Goal: Answer question/provide support

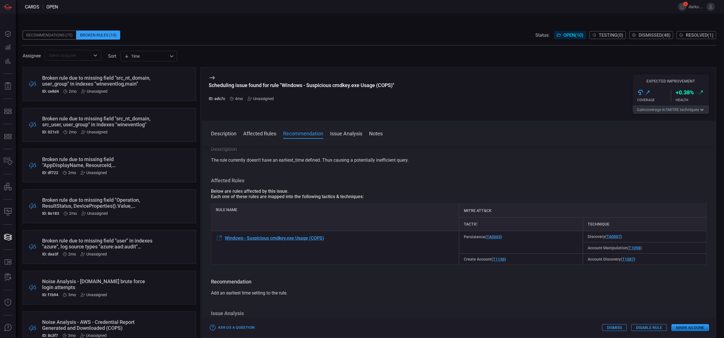
scroll to position [125, 0]
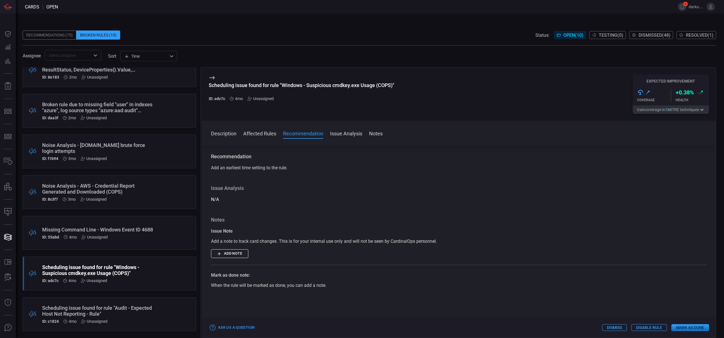
click at [115, 232] on div "Missing Command Line - Windows Event ID 4688" at bounding box center [98, 230] width 113 height 6
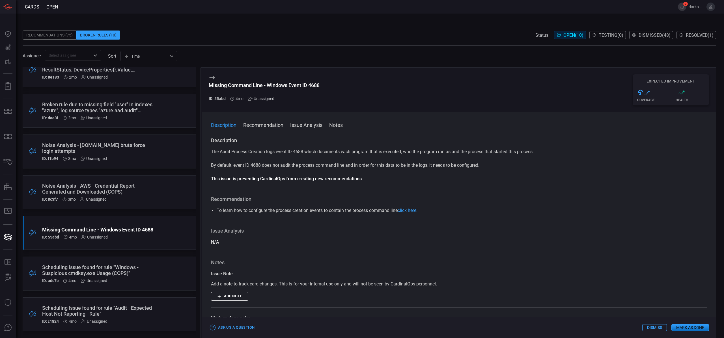
click at [262, 127] on button "Recommendation" at bounding box center [263, 124] width 40 height 7
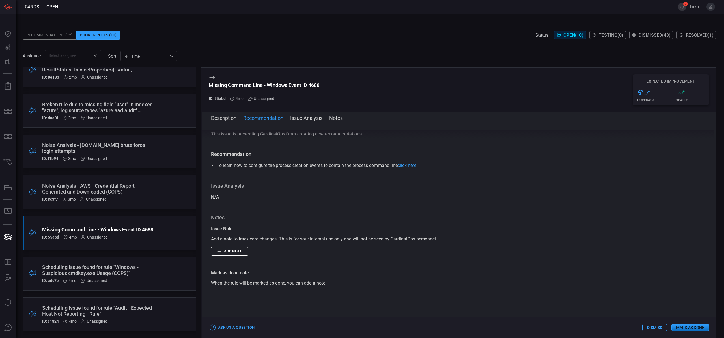
scroll to position [40, 0]
click at [417, 164] on link "click here." at bounding box center [407, 162] width 20 height 5
click at [135, 197] on div "ID: 8c3f7 3mo Unassigned" at bounding box center [98, 199] width 113 height 5
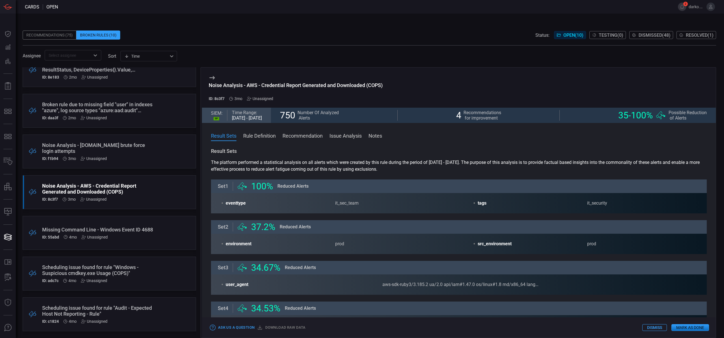
click at [302, 137] on button "Recommendation" at bounding box center [302, 135] width 40 height 7
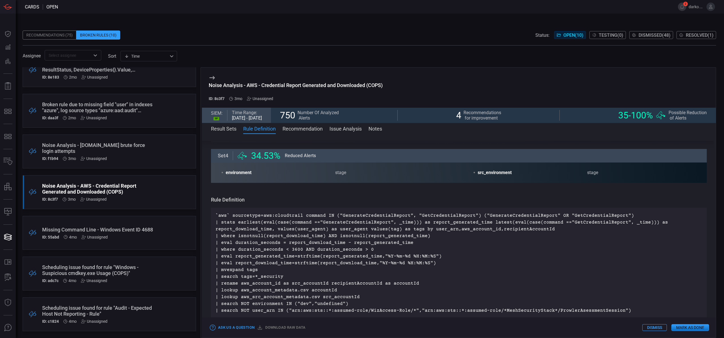
scroll to position [152, 0]
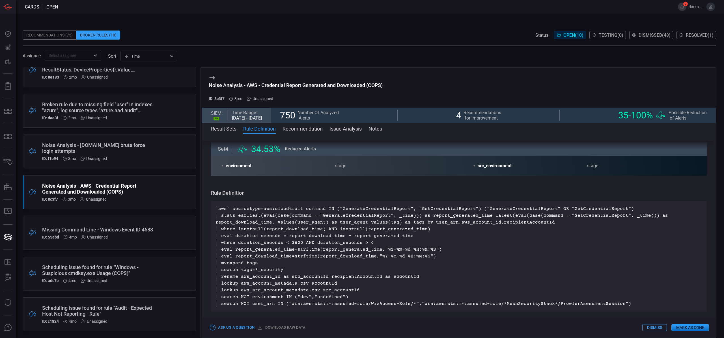
click at [137, 154] on div "Noise Analysis - [DOMAIN_NAME] brute force login attempts ID: f1b94 3mo Unassig…" at bounding box center [98, 151] width 113 height 19
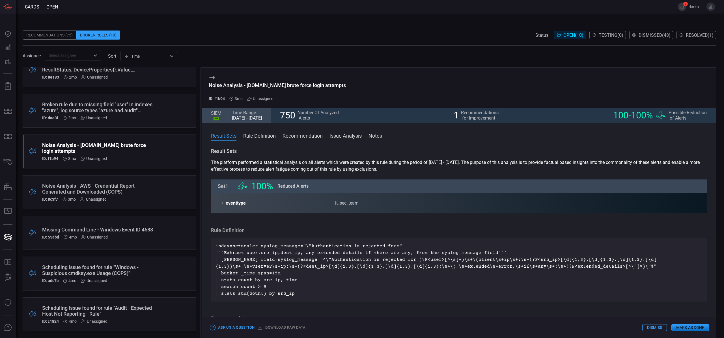
click at [155, 270] on div ".broken_cards_icon_0{fill:#39A4FF;} .broken_cards_icon_1{fill:none;stroke:#1918…" at bounding box center [109, 274] width 173 height 34
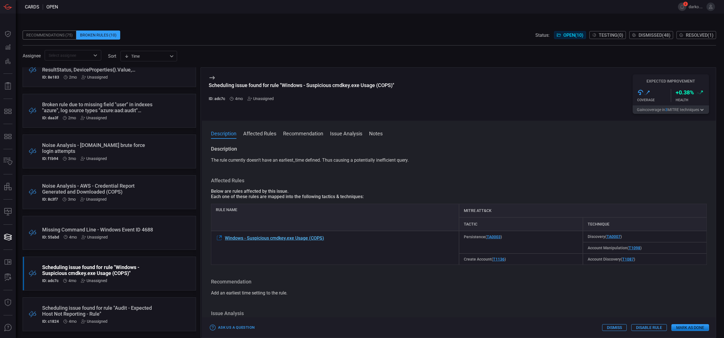
click at [311, 240] on span "Windows - Suspicious cmdkey.exe Usage (COPS)" at bounding box center [274, 237] width 99 height 5
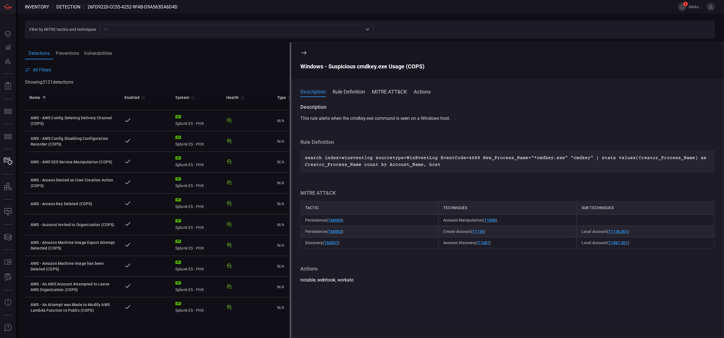
click at [230, 64] on span at bounding box center [370, 63] width 690 height 7
click at [302, 53] on icon at bounding box center [303, 52] width 5 height 3
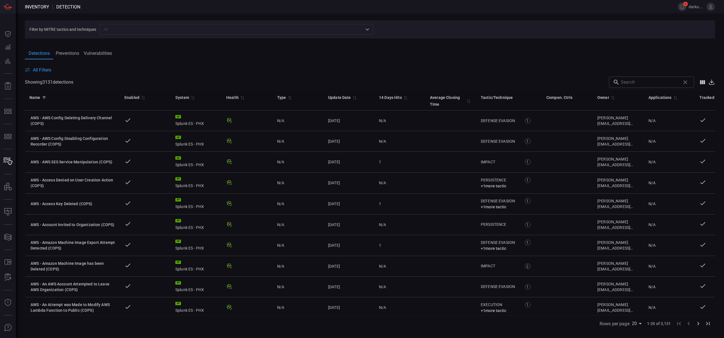
click at [64, 52] on button "Preventions" at bounding box center [67, 53] width 28 height 12
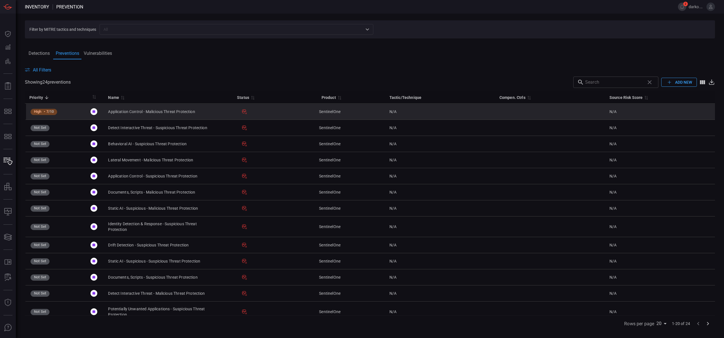
click at [141, 110] on div "Application Control - Malicious Threat Protection" at bounding box center [151, 112] width 87 height 6
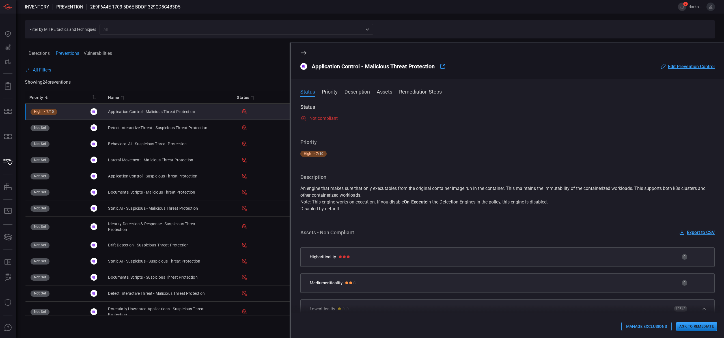
click at [196, 88] on span at bounding box center [370, 89] width 690 height 3
drag, startPoint x: 114, startPoint y: 59, endPoint x: 107, endPoint y: 56, distance: 7.5
click at [111, 59] on div "Filter by MITRE tactics and techniques ​ Detections Preventions Vulnerabilities…" at bounding box center [370, 176] width 708 height 324
click at [107, 56] on button "Vulnerabilities" at bounding box center [97, 53] width 33 height 12
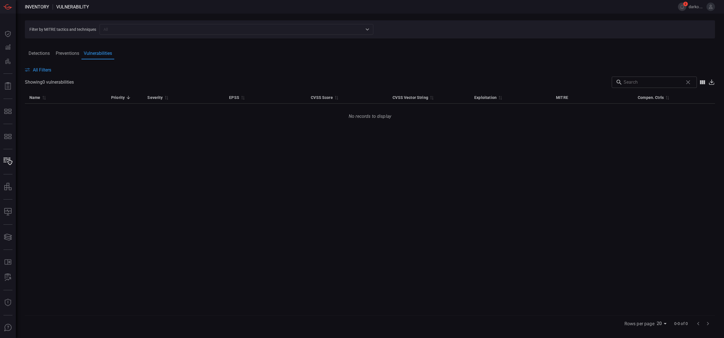
click at [65, 52] on button "Preventions" at bounding box center [67, 53] width 28 height 12
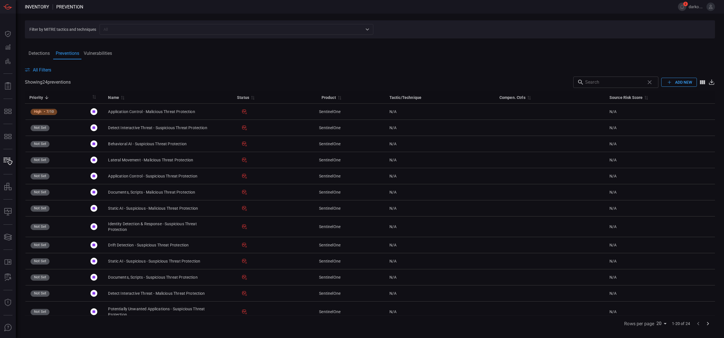
click at [41, 54] on button "Detections" at bounding box center [39, 53] width 28 height 12
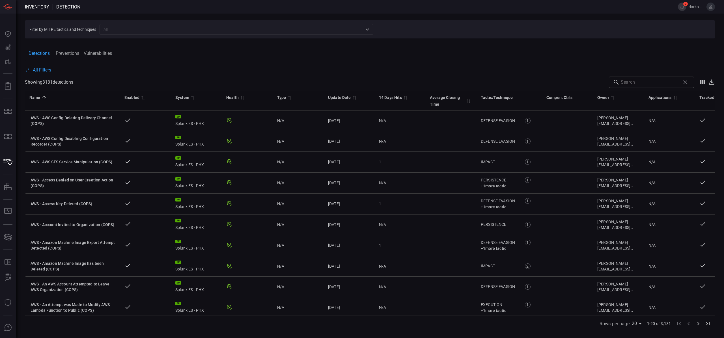
click at [64, 56] on button "Preventions" at bounding box center [67, 53] width 28 height 12
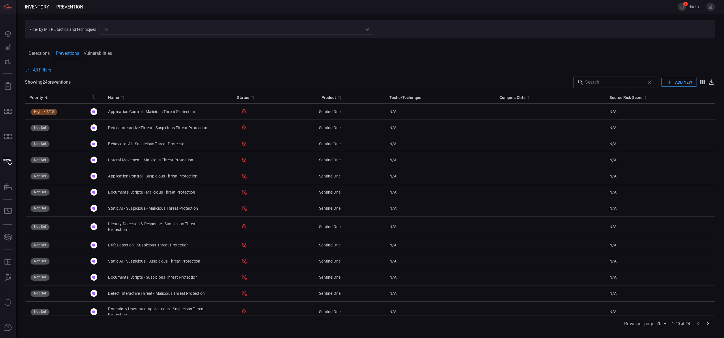
click at [39, 56] on button "Detections" at bounding box center [39, 53] width 28 height 12
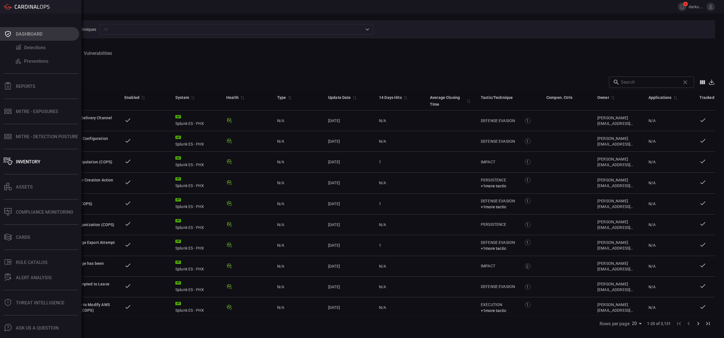
click at [7, 34] on icon at bounding box center [8, 34] width 6 height 6
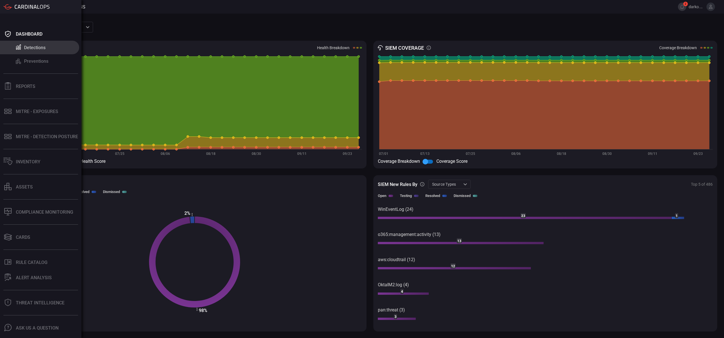
click at [38, 49] on div "Detections" at bounding box center [34, 47] width 21 height 5
click at [38, 62] on div "Preventions" at bounding box center [36, 61] width 24 height 5
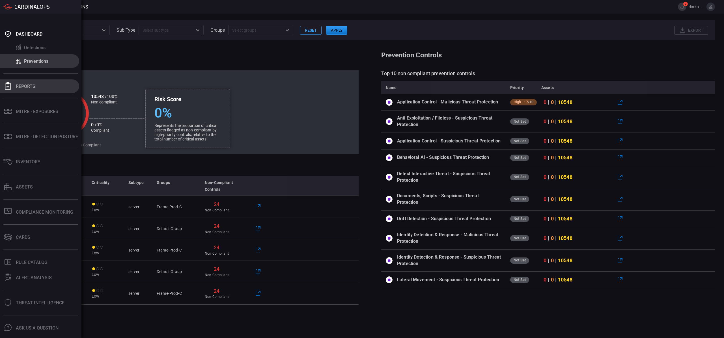
click at [38, 87] on button "Reports" at bounding box center [39, 86] width 79 height 14
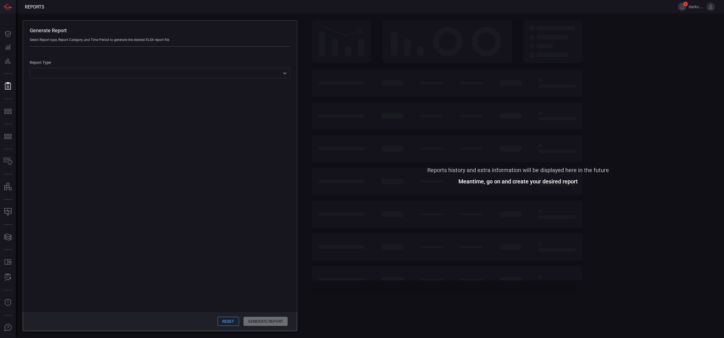
click at [273, 70] on div "​ ​" at bounding box center [160, 73] width 260 height 10
drag, startPoint x: 138, startPoint y: 186, endPoint x: 107, endPoint y: 160, distance: 40.1
click at [138, 186] on div at bounding box center [362, 169] width 724 height 338
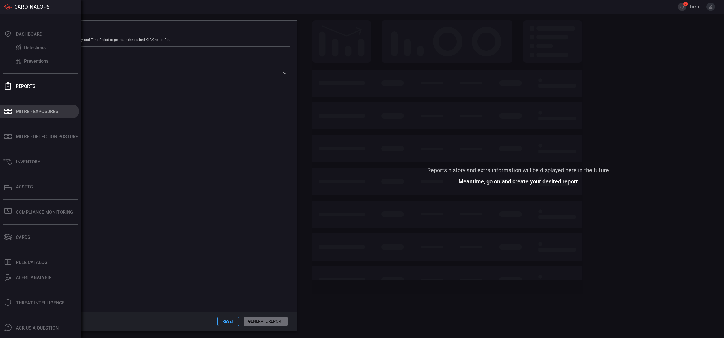
click at [44, 116] on button "MITRE - Exposures" at bounding box center [39, 112] width 79 height 14
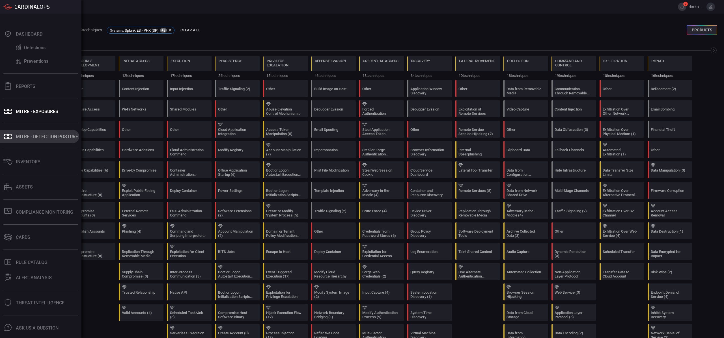
click at [44, 138] on div "MITRE - Detection Posture" at bounding box center [47, 136] width 62 height 5
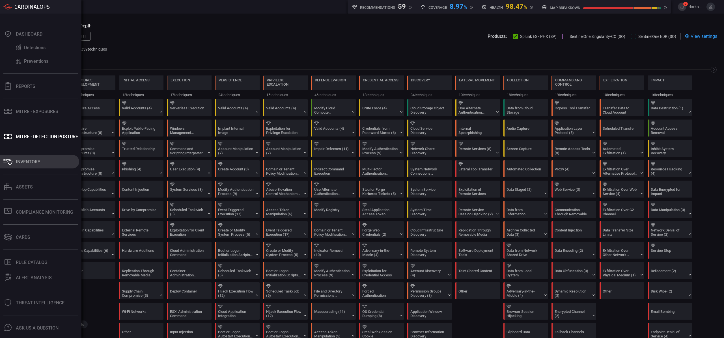
click at [24, 159] on div "Inventory" at bounding box center [28, 161] width 25 height 5
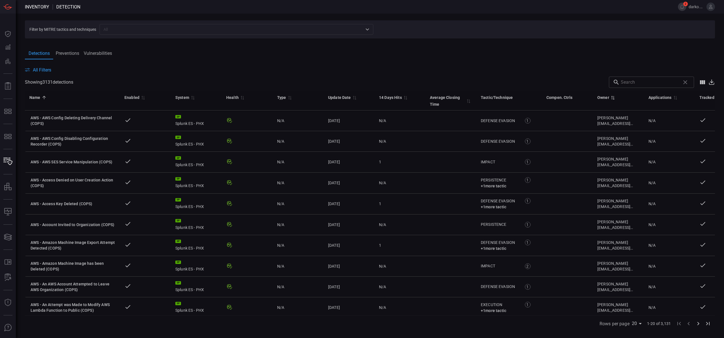
click at [605, 95] on div "Owner" at bounding box center [603, 97] width 12 height 7
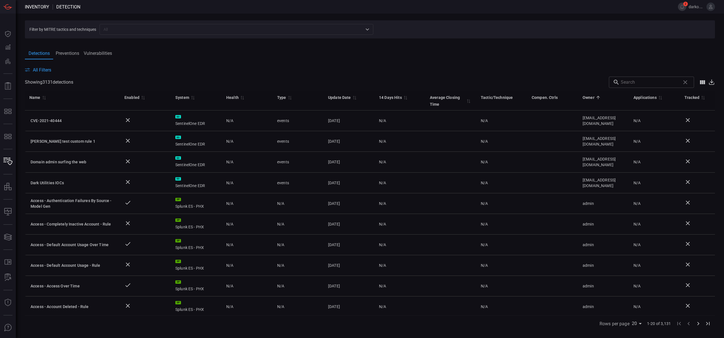
click at [592, 99] on div "Owner" at bounding box center [588, 97] width 12 height 7
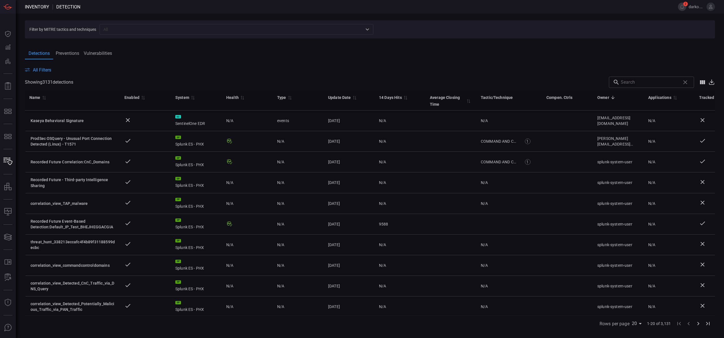
click at [68, 51] on button "Preventions" at bounding box center [67, 53] width 28 height 12
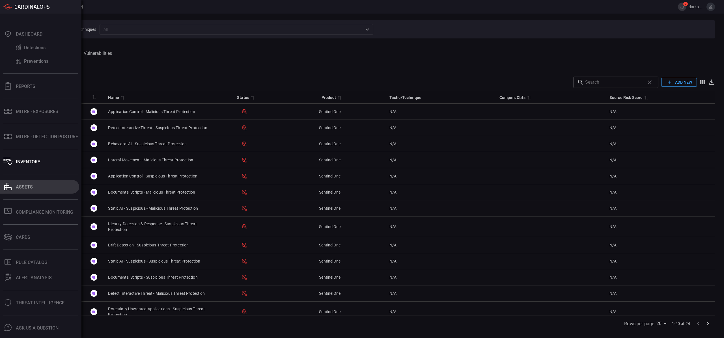
click at [35, 184] on button "assets" at bounding box center [39, 187] width 79 height 14
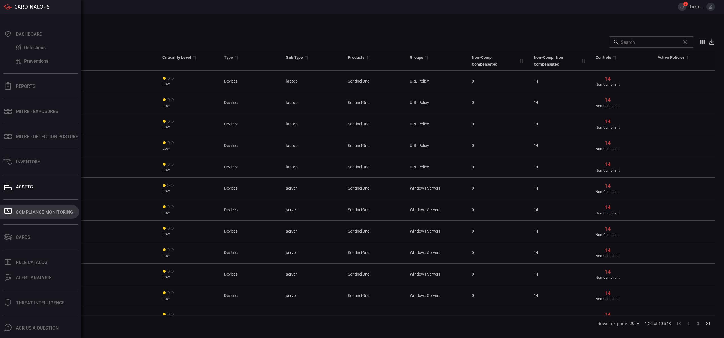
click at [35, 212] on div "Compliance Monitoring" at bounding box center [44, 211] width 57 height 5
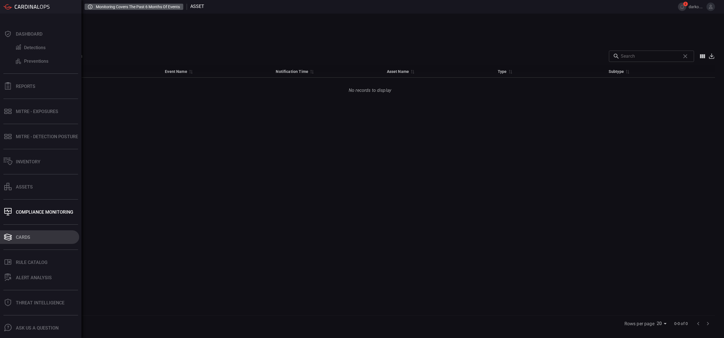
click at [16, 238] on div "Cards" at bounding box center [23, 237] width 14 height 5
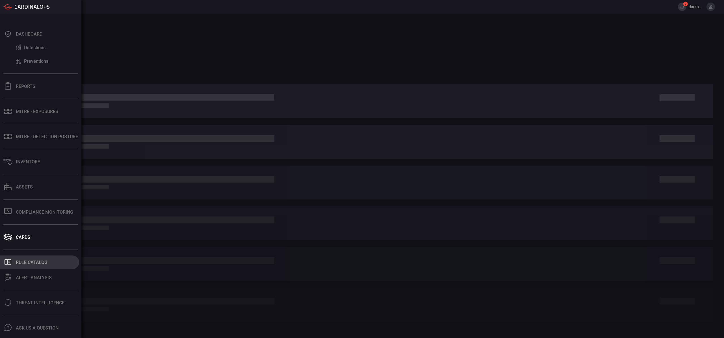
click at [21, 265] on div "Rule Catalog" at bounding box center [32, 262] width 32 height 5
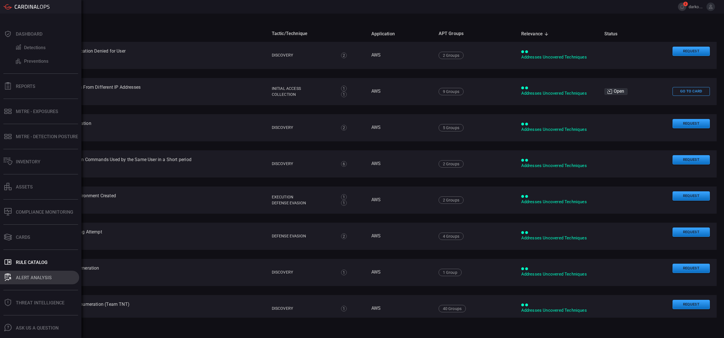
click at [21, 276] on div "ALERT ANALYSIS" at bounding box center [34, 277] width 36 height 5
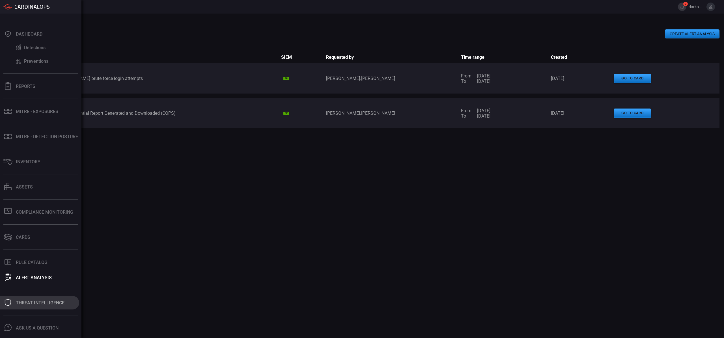
click at [26, 306] on button "Threat Intelligence" at bounding box center [39, 303] width 79 height 14
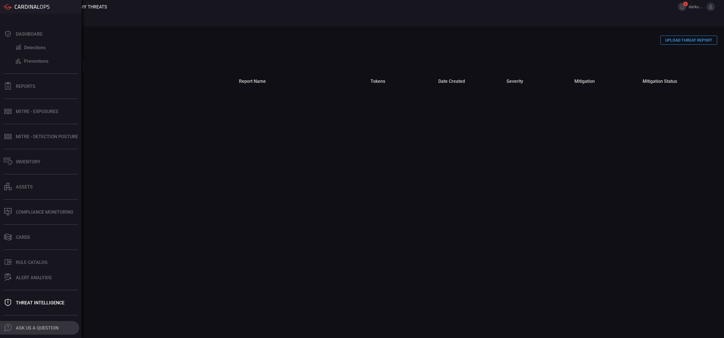
scroll to position [12, 0]
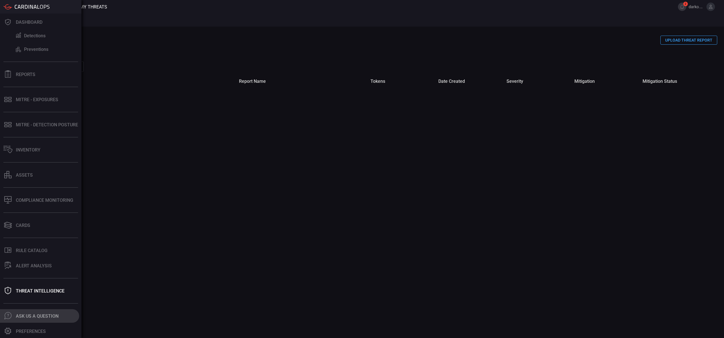
click at [37, 319] on button ".cls-1 { fill: #6d6d74; } .cls-2 { clip-path: url(#clippath); } .cls-3 { fill: …" at bounding box center [39, 316] width 79 height 14
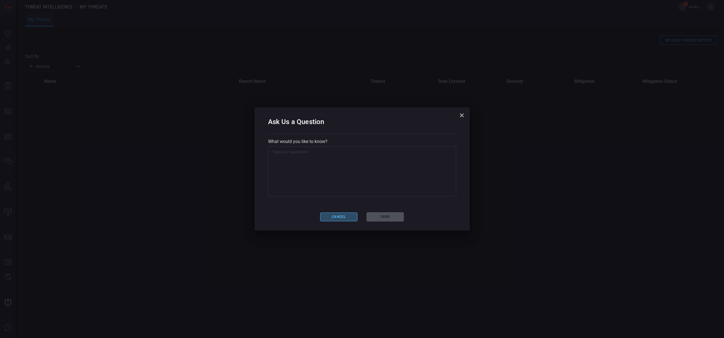
click at [342, 218] on button "Cancel" at bounding box center [338, 217] width 37 height 9
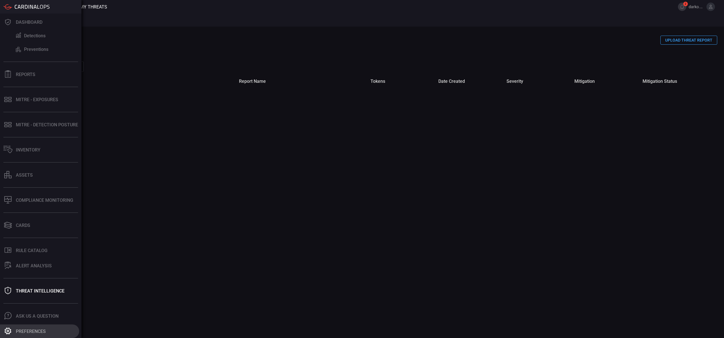
click at [20, 330] on div "Preferences" at bounding box center [31, 331] width 30 height 5
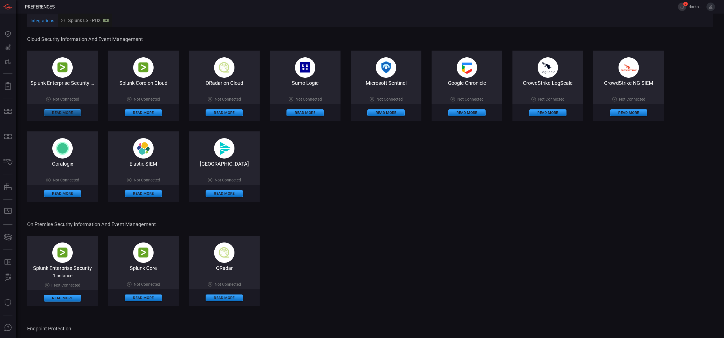
click at [72, 113] on button "Read More" at bounding box center [62, 112] width 37 height 7
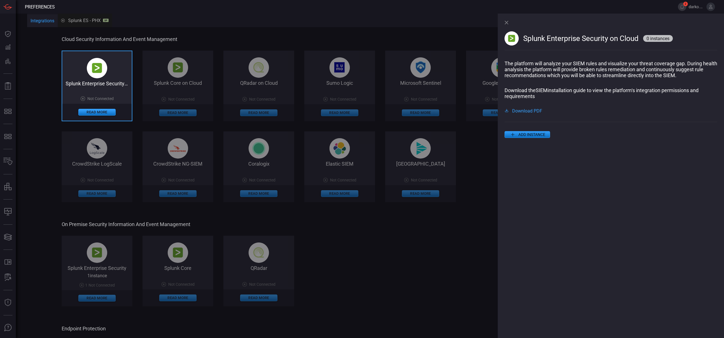
click at [519, 111] on span "Download PDF" at bounding box center [527, 110] width 30 height 5
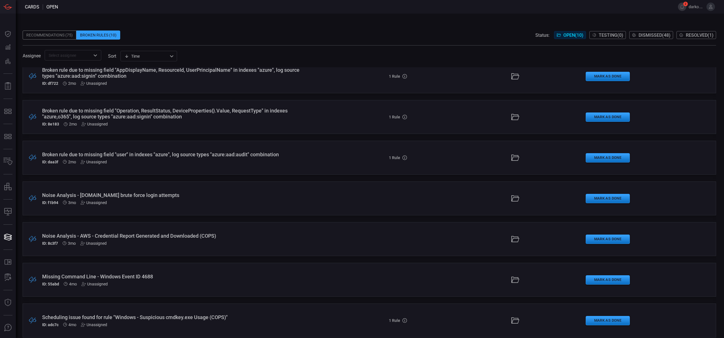
scroll to position [136, 0]
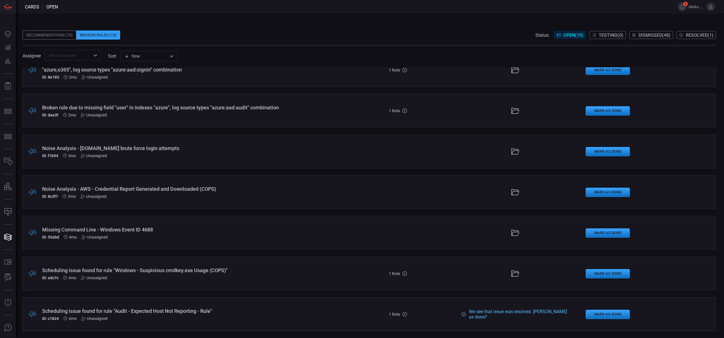
click at [220, 276] on div "ID: adc7c 4mo Unassigned" at bounding box center [177, 278] width 270 height 5
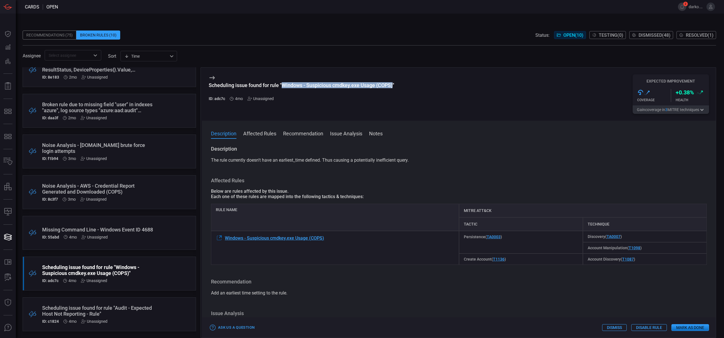
drag, startPoint x: 295, startPoint y: 85, endPoint x: 392, endPoint y: 85, distance: 97.2
click at [393, 85] on div "Scheduling issue found for rule "Windows - Suspicious cmdkey.exe Usage (COPS)"" at bounding box center [301, 85] width 185 height 6
copy div "Windows - Suspicious cmdkey.exe Usage (COPS)"
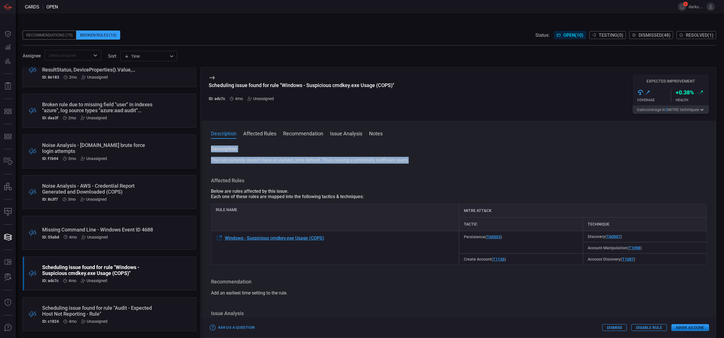
drag, startPoint x: 417, startPoint y: 160, endPoint x: 209, endPoint y: 151, distance: 207.9
click at [209, 151] on div "Description The rule currently doesn't have an earliest_time defined. Thus caus…" at bounding box center [459, 241] width 514 height 190
copy div "Description The rule currently doesn't have an earliest_time defined. Thus caus…"
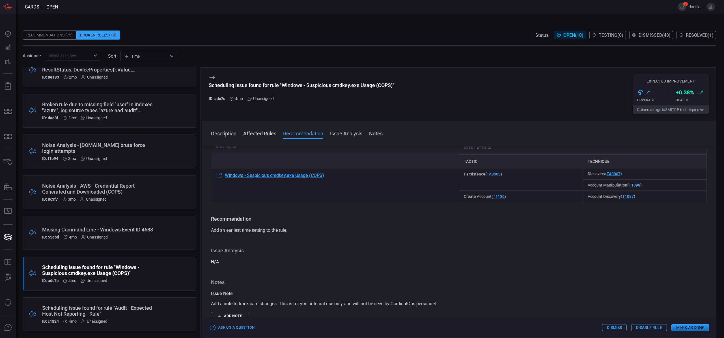
scroll to position [78, 0]
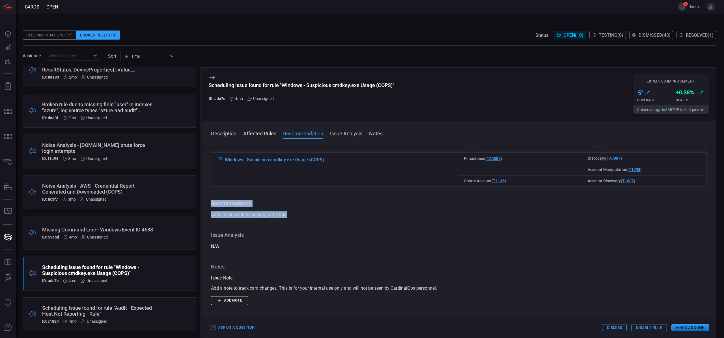
drag, startPoint x: 300, startPoint y: 215, endPoint x: 210, endPoint y: 201, distance: 91.1
click at [209, 200] on div "Description The rule currently doesn't have an earliest_time defined. Thus caus…" at bounding box center [459, 241] width 514 height 190
copy div "Recommendation Add an earliest time setting to the rule."
drag, startPoint x: 655, startPoint y: 295, endPoint x: 666, endPoint y: 307, distance: 16.6
click at [655, 295] on span at bounding box center [458, 294] width 495 height 5
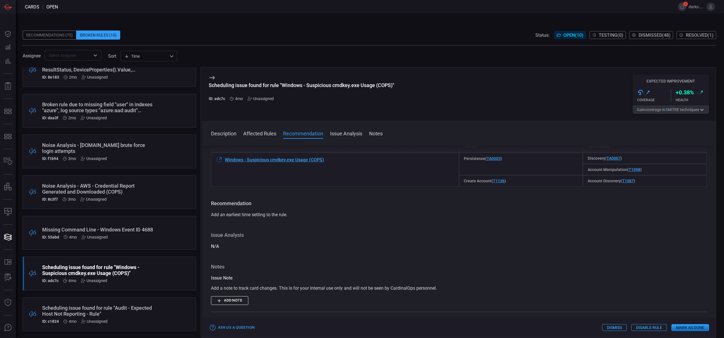
click at [688, 327] on button "Mark as Done" at bounding box center [690, 327] width 38 height 7
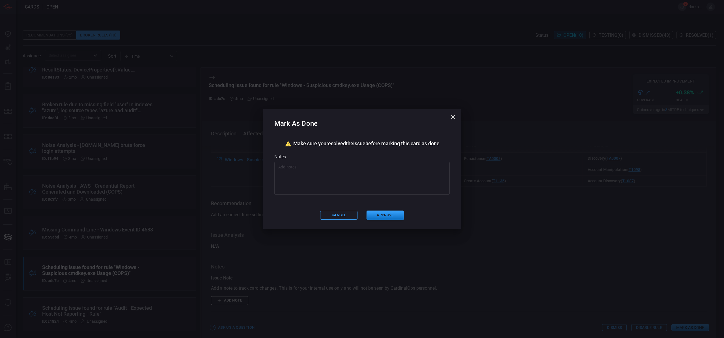
click at [356, 178] on textarea at bounding box center [361, 178] width 167 height 28
type textarea "spl updated with earlies=-24h"
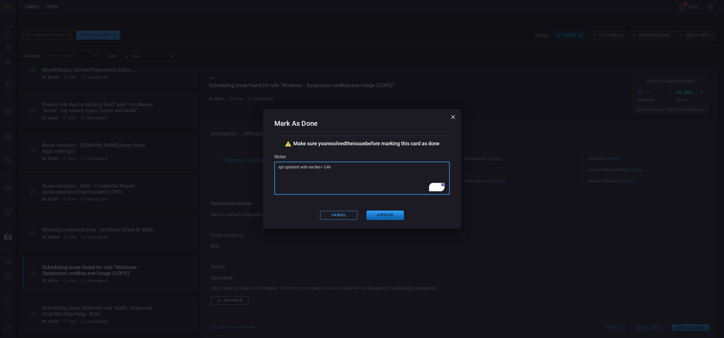
click at [390, 217] on button "Approve" at bounding box center [384, 215] width 37 height 9
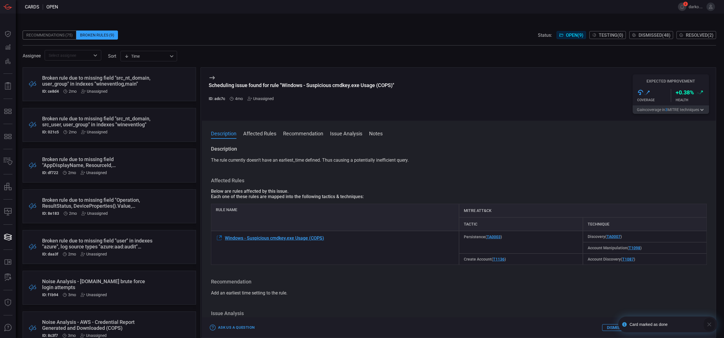
click at [709, 325] on icon "button" at bounding box center [708, 324] width 7 height 7
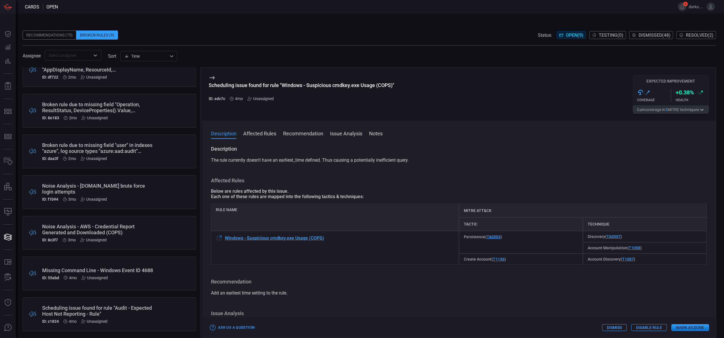
click at [144, 273] on div "Missing Command Line - Windows Event ID 4688" at bounding box center [98, 270] width 113 height 6
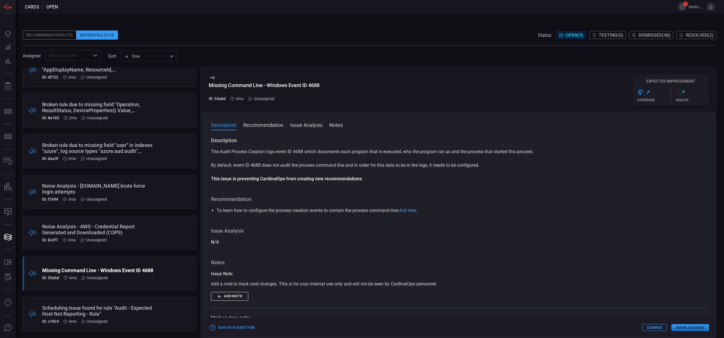
click at [297, 153] on p "The Audit Process Creation logs event ID 4688 which documents each program that…" at bounding box center [458, 151] width 495 height 7
copy p "4688"
click at [408, 209] on link "click here." at bounding box center [407, 209] width 20 height 5
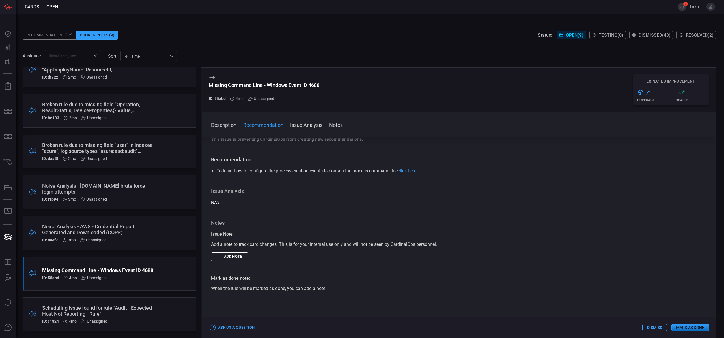
scroll to position [0, 0]
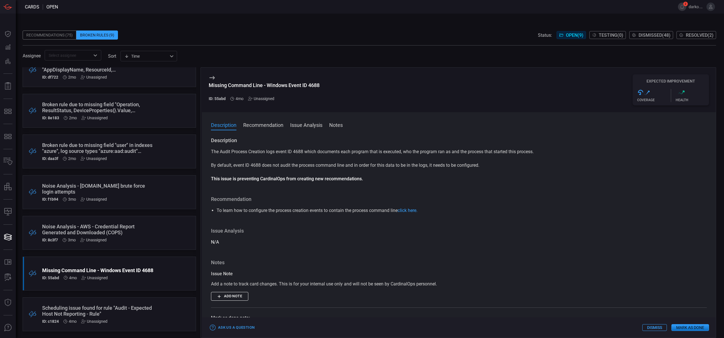
click at [381, 176] on p "This issue is preventing CardinalOps from creating new recommendations." at bounding box center [458, 179] width 495 height 7
drag, startPoint x: 225, startPoint y: 155, endPoint x: 219, endPoint y: 154, distance: 6.0
click at [225, 155] on p "The Audit Process Creation logs event ID 4688 which documents each program that…" at bounding box center [458, 151] width 495 height 7
drag, startPoint x: 212, startPoint y: 153, endPoint x: 259, endPoint y: 156, distance: 47.9
click at [241, 154] on p "The Audit Process Creation logs event ID 4688 which documents each program that…" at bounding box center [458, 151] width 495 height 7
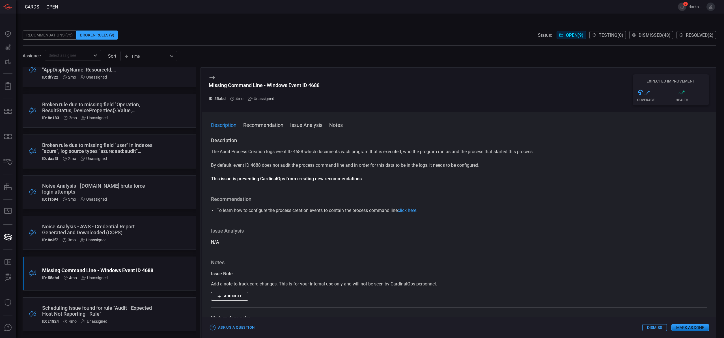
drag, startPoint x: 291, startPoint y: 157, endPoint x: 294, endPoint y: 157, distance: 3.4
click at [293, 157] on div "The Audit Process Creation logs event ID 4688 which documents each program that…" at bounding box center [458, 165] width 495 height 34
drag, startPoint x: 295, startPoint y: 151, endPoint x: 308, endPoint y: 152, distance: 13.3
click at [307, 151] on p "The Audit Process Creation logs event ID 4688 which documents each program that…" at bounding box center [458, 151] width 495 height 7
click at [359, 161] on div "The Audit Process Creation logs event ID 4688 which documents each program that…" at bounding box center [458, 165] width 495 height 34
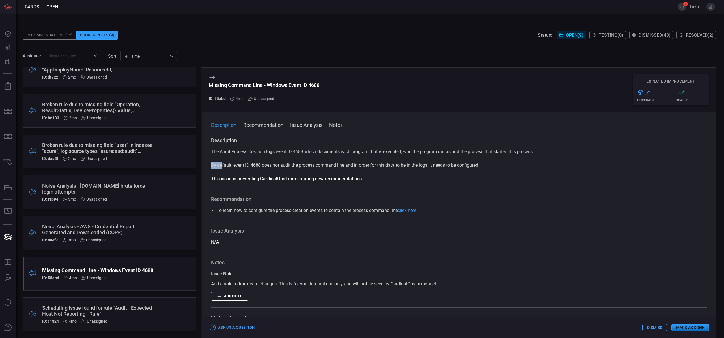
drag, startPoint x: 222, startPoint y: 166, endPoint x: 442, endPoint y: 169, distance: 219.6
click at [442, 169] on div "The Audit Process Creation logs event ID 4688 which documents each program that…" at bounding box center [458, 165] width 495 height 34
drag, startPoint x: 434, startPoint y: 176, endPoint x: 434, endPoint y: 172, distance: 4.5
click at [434, 176] on p "This issue is preventing CardinalOps from creating new recommendations." at bounding box center [458, 179] width 495 height 7
drag, startPoint x: 393, startPoint y: 165, endPoint x: 484, endPoint y: 167, distance: 91.6
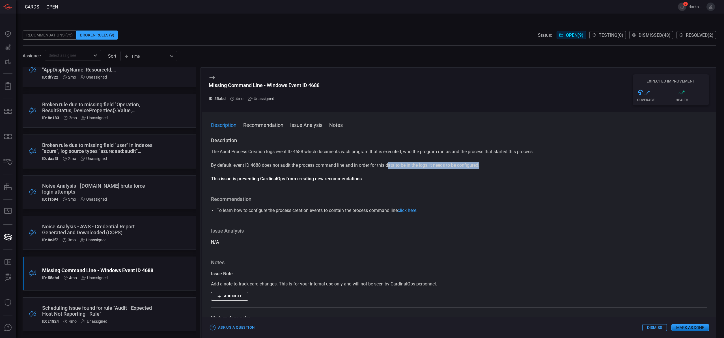
click at [484, 167] on p "By default, event ID 4688 does not audit the process command line and in order …" at bounding box center [458, 165] width 495 height 7
drag, startPoint x: 490, startPoint y: 167, endPoint x: 493, endPoint y: 166, distance: 3.5
click at [490, 167] on p "By default, event ID 4688 does not audit the process command line and in order …" at bounding box center [458, 165] width 495 height 7
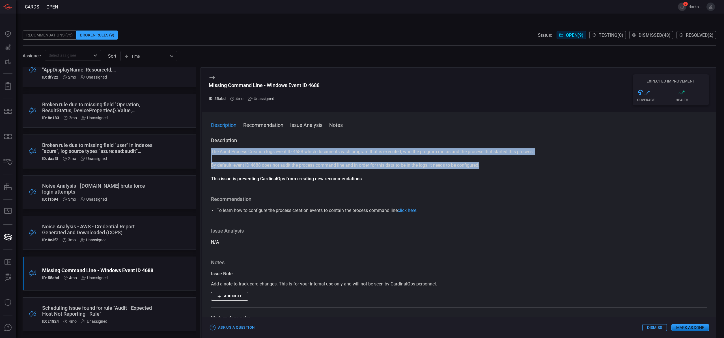
drag, startPoint x: 489, startPoint y: 165, endPoint x: 266, endPoint y: 161, distance: 222.8
click at [263, 161] on div "The Audit Process Creation logs event ID 4688 which documents each program that…" at bounding box center [458, 165] width 495 height 34
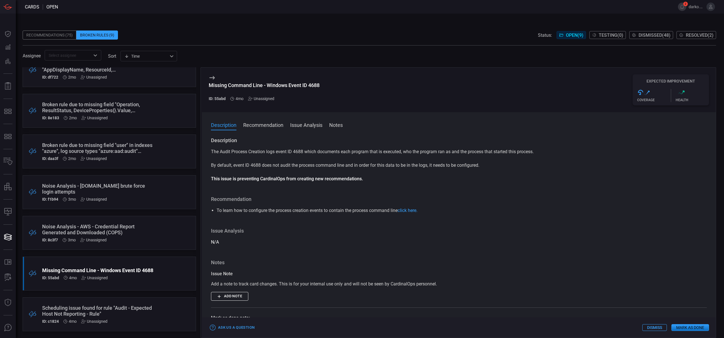
click at [501, 174] on div "The Audit Process Creation logs event ID 4688 which documents each program that…" at bounding box center [458, 165] width 495 height 34
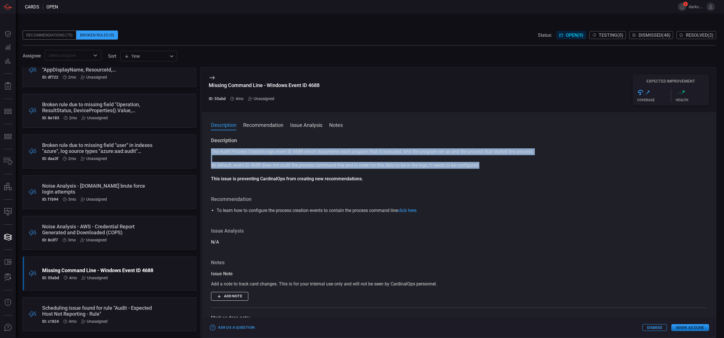
drag, startPoint x: 450, startPoint y: 163, endPoint x: 428, endPoint y: 161, distance: 22.5
click at [428, 161] on div "The Audit Process Creation logs event ID 4688 which documents each program that…" at bounding box center [458, 165] width 495 height 34
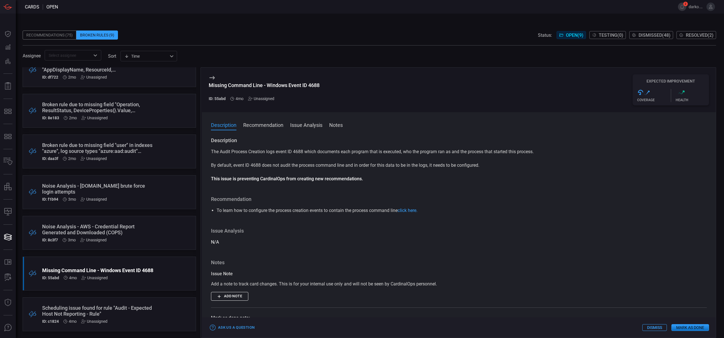
click at [417, 186] on div "Description The Audit Process Creation logs event ID 4688 which documents each …" at bounding box center [459, 236] width 514 height 199
